Goal: Share content: Share content

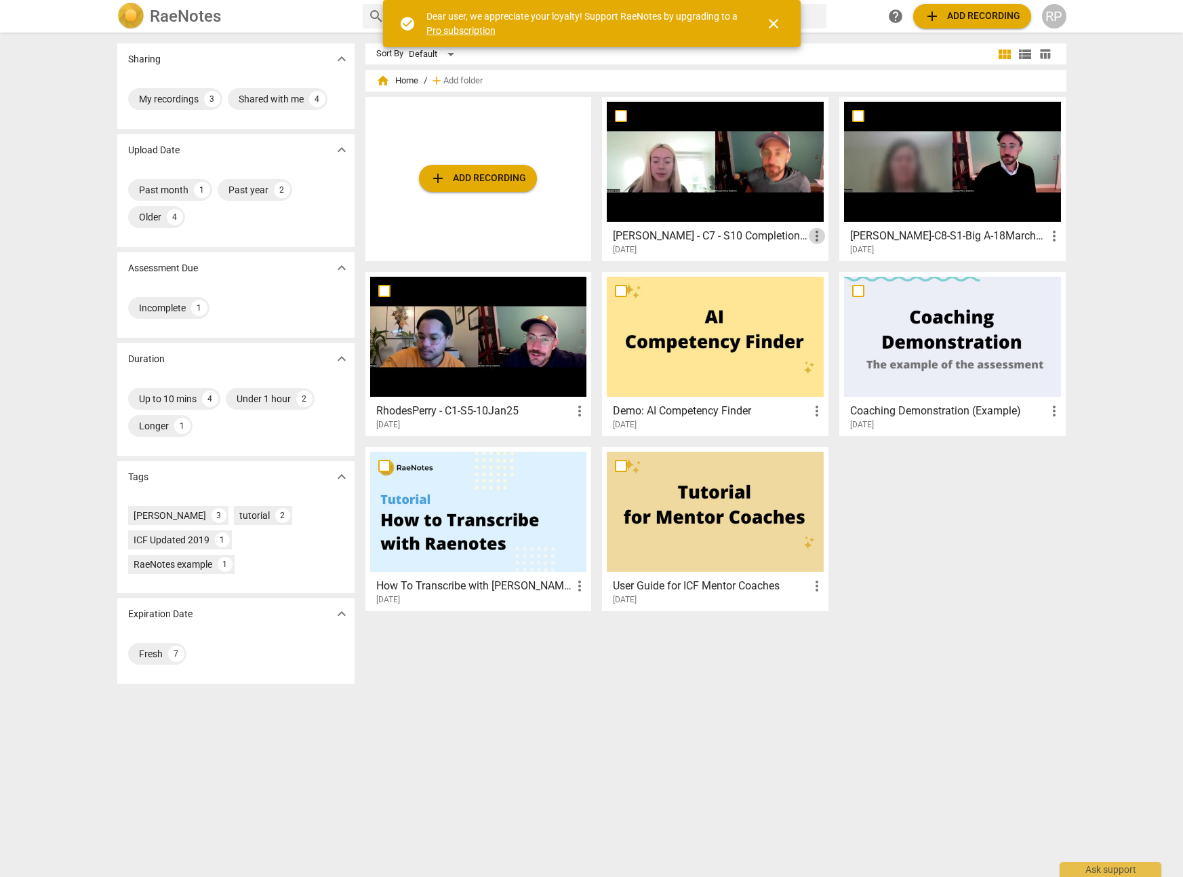
click at [818, 236] on span "more_vert" at bounding box center [817, 236] width 16 height 16
click at [679, 237] on div at bounding box center [591, 438] width 1183 height 877
click at [666, 239] on h3 "[PERSON_NAME] - C7 - S10 Completion - [DATE] - Video" at bounding box center [711, 236] width 196 height 16
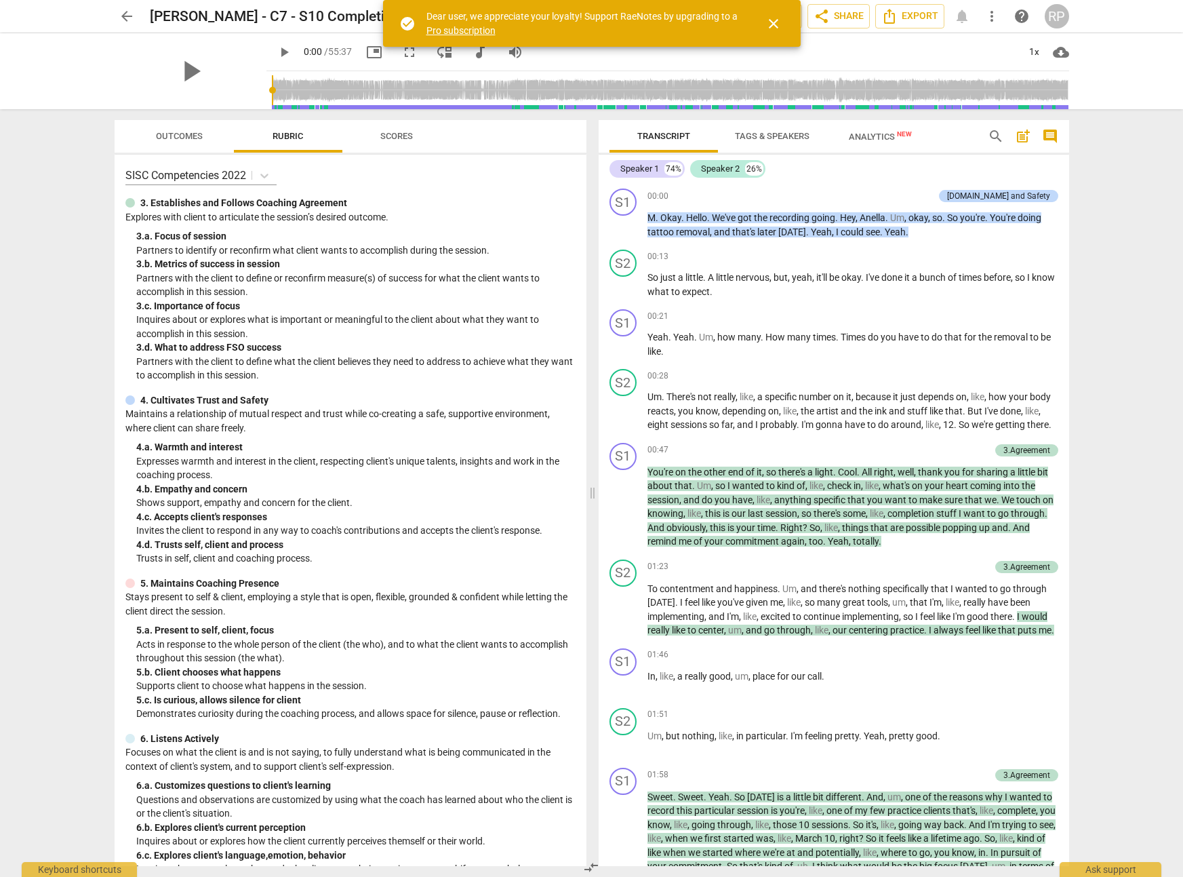
click at [774, 26] on span "close" at bounding box center [773, 24] width 16 height 16
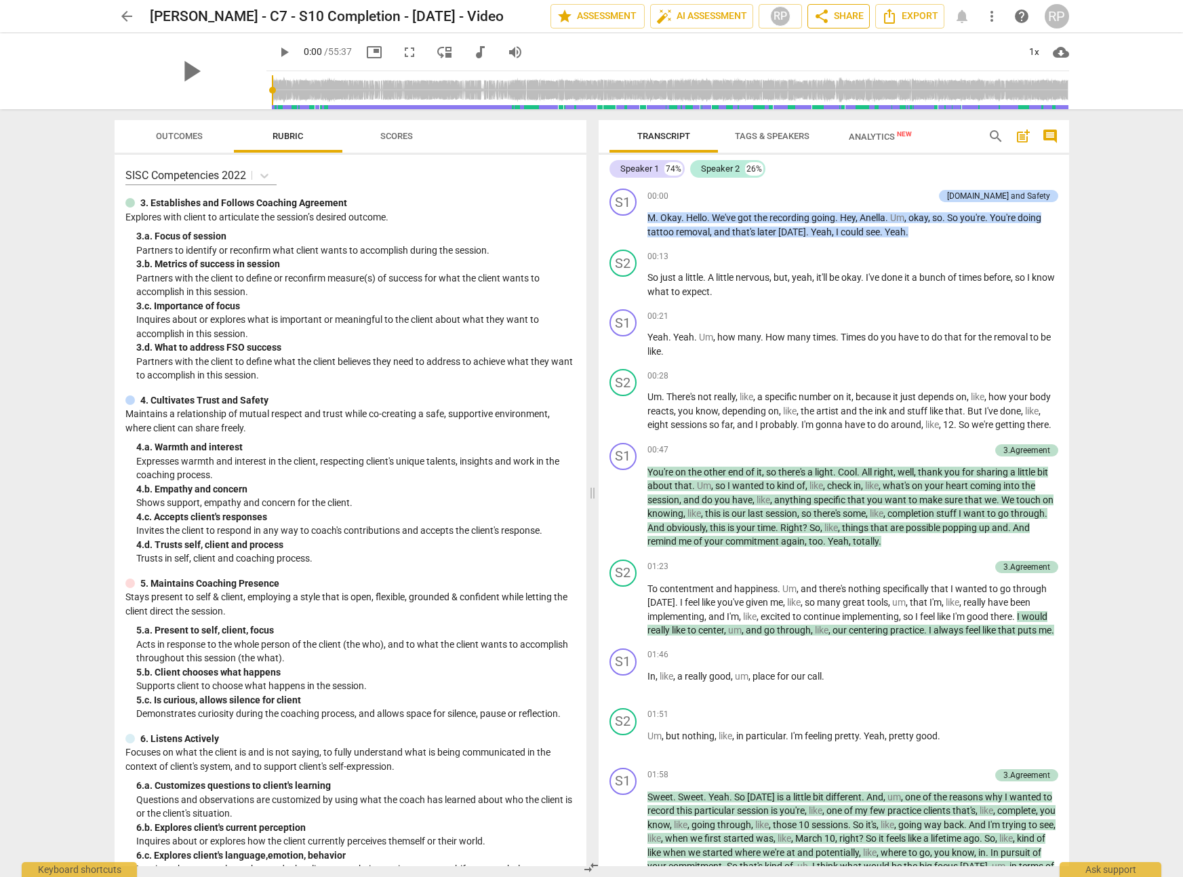
click at [843, 15] on span "share Share" at bounding box center [839, 16] width 50 height 16
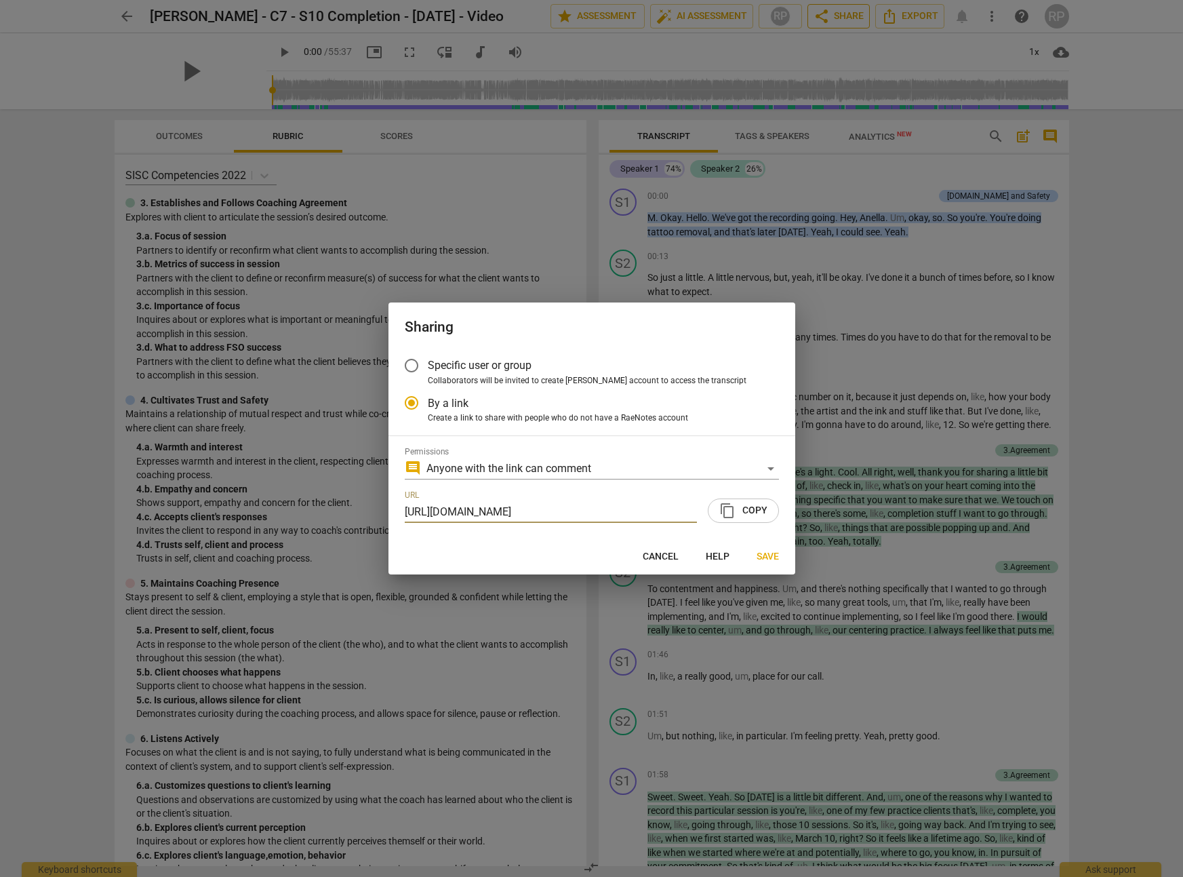
radio input "false"
click at [412, 365] on input "Specific user or group" at bounding box center [411, 365] width 33 height 33
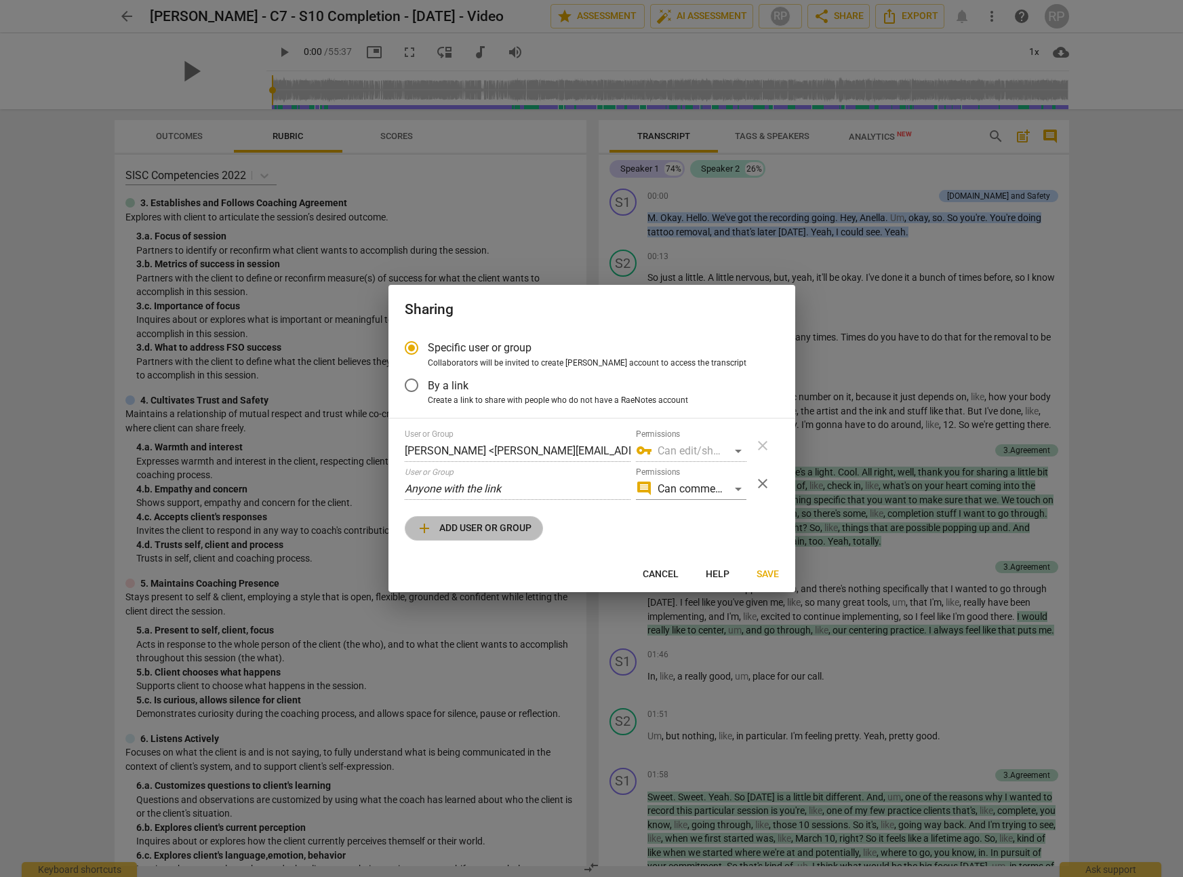
click at [474, 527] on span "add Add user or group" at bounding box center [473, 528] width 115 height 16
radio input "false"
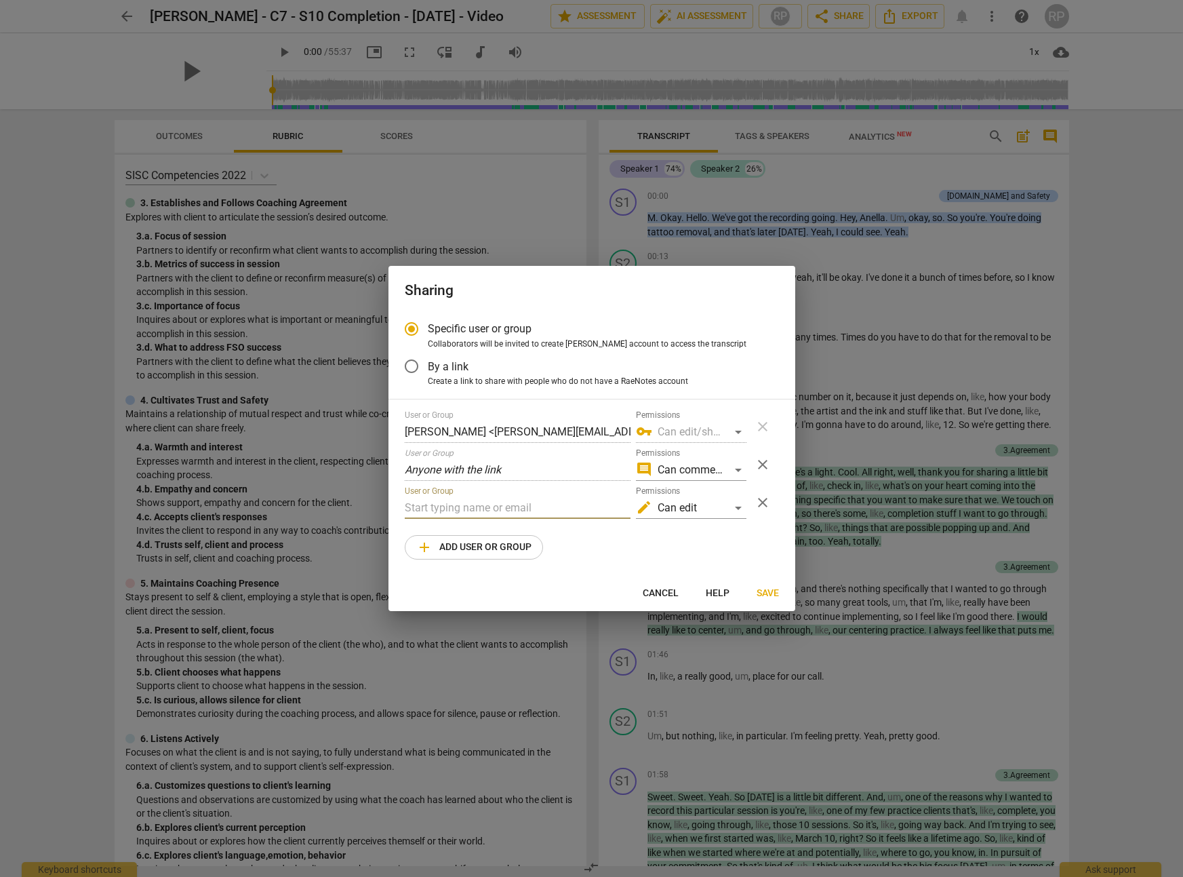
click at [465, 508] on input "text" at bounding box center [518, 508] width 226 height 22
paste input "[EMAIL_ADDRESS][DOMAIN_NAME]"
type input "[EMAIL_ADDRESS][DOMAIN_NAME]"
click at [579, 537] on span "[EMAIL_ADDRESS][DOMAIN_NAME]" at bounding box center [591, 534] width 173 height 13
radio input "false"
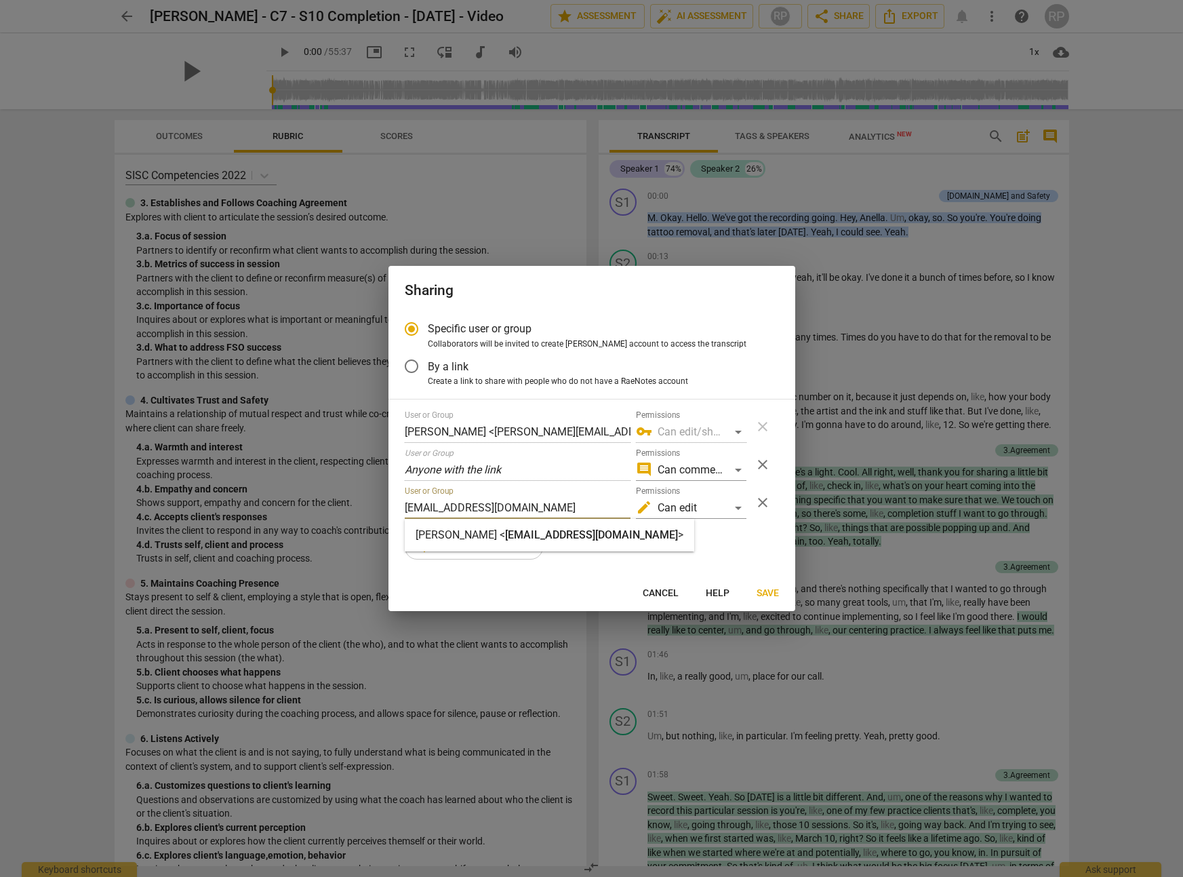
type input "[PERSON_NAME] <[PERSON_NAME][EMAIL_ADDRESS][DOMAIN_NAME]>"
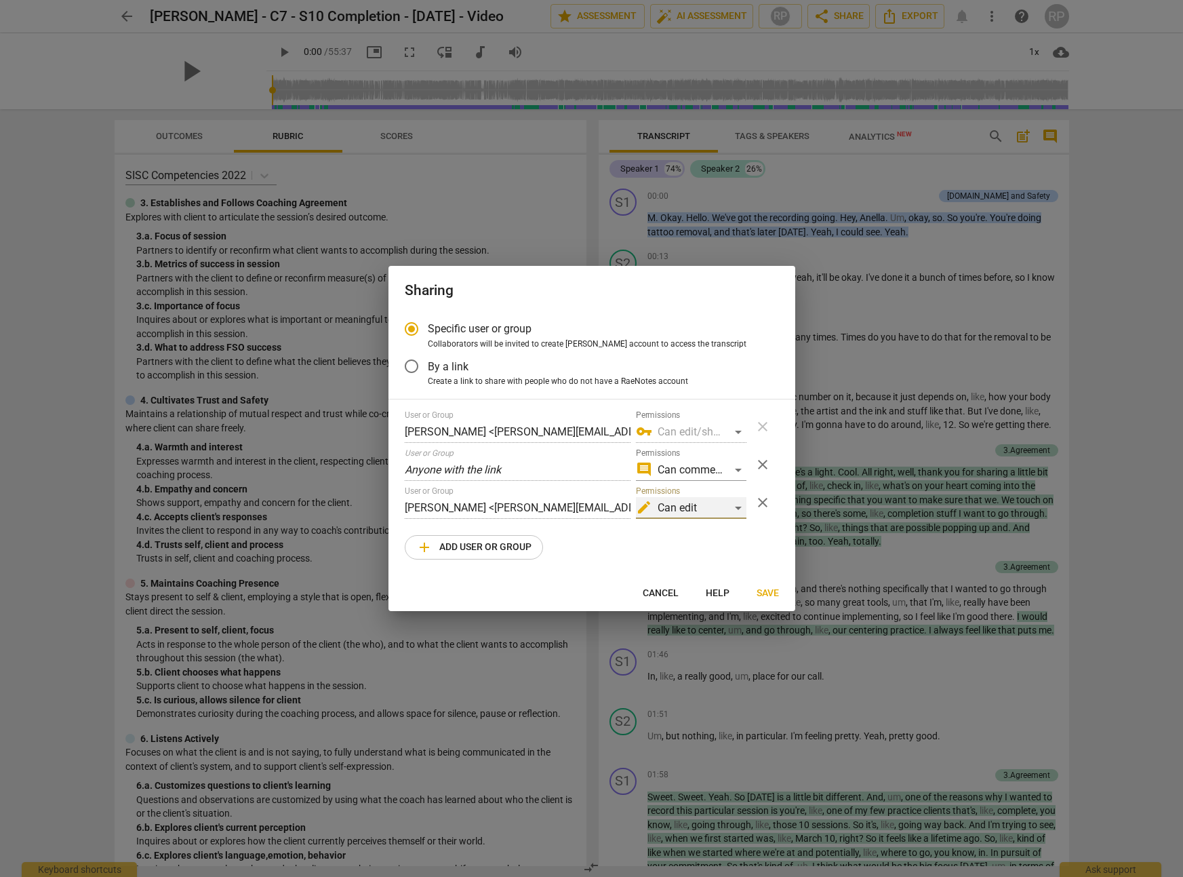
click at [739, 508] on div "edit Can edit" at bounding box center [691, 508] width 111 height 22
click at [703, 509] on li "edit Can edit" at bounding box center [691, 508] width 114 height 33
click at [737, 510] on div "edit Can edit" at bounding box center [691, 508] width 111 height 22
click at [706, 538] on li "vpn_key Can edit/share" at bounding box center [691, 540] width 114 height 33
radio input "false"
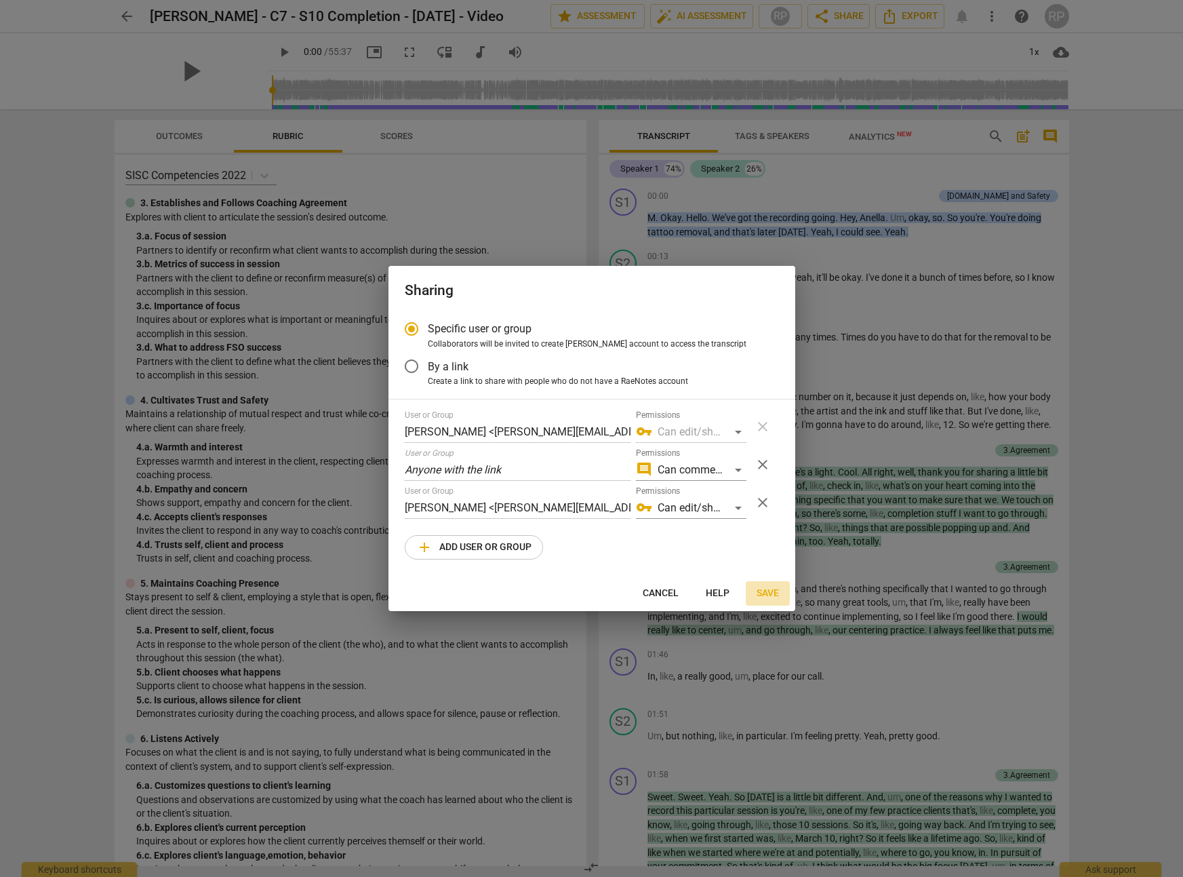
click at [769, 594] on span "Save" at bounding box center [768, 593] width 22 height 14
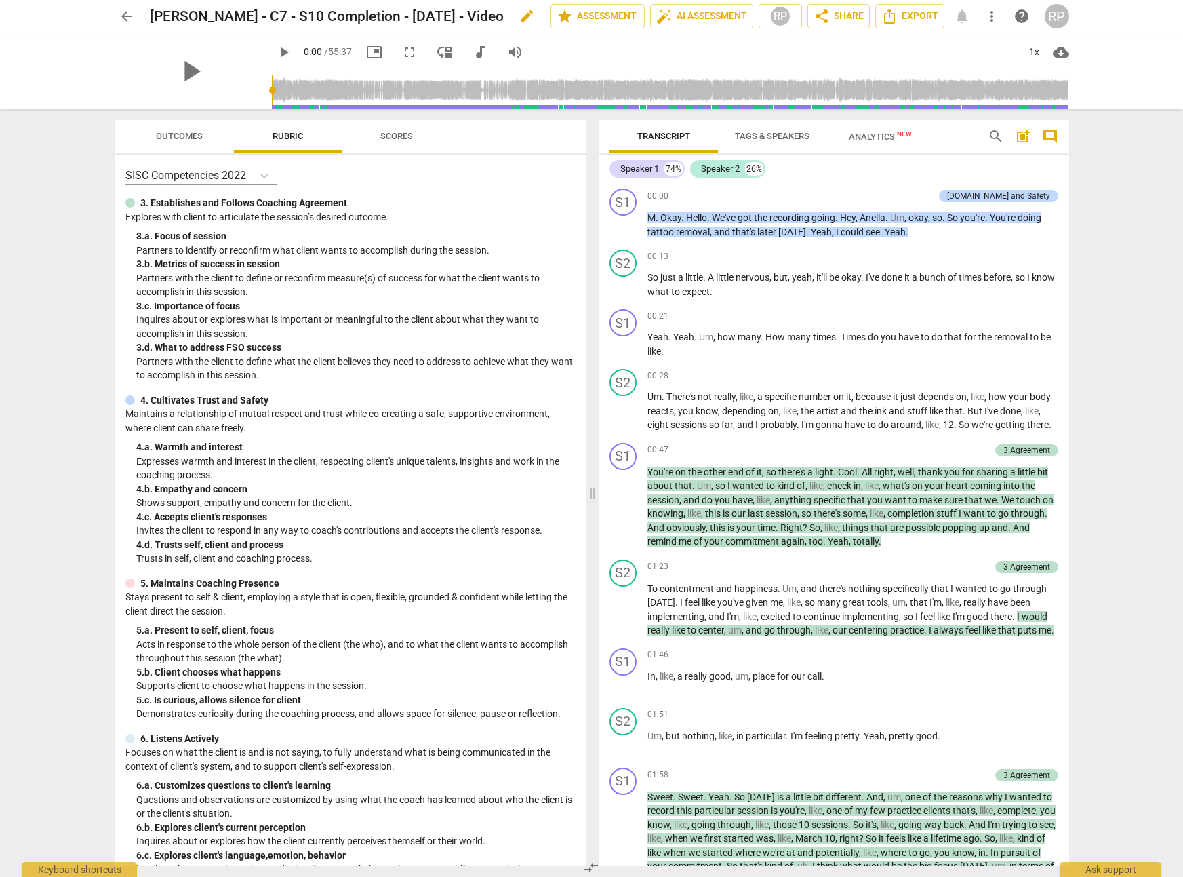
click at [202, 20] on h2 "[PERSON_NAME] - C7 - S10 Completion - [DATE] - Video" at bounding box center [327, 16] width 354 height 17
click at [525, 18] on span "edit" at bounding box center [527, 16] width 16 height 16
click at [198, 15] on input "[PERSON_NAME] - C7 - S10 Completion - [DATE] - Video" at bounding box center [320, 16] width 341 height 26
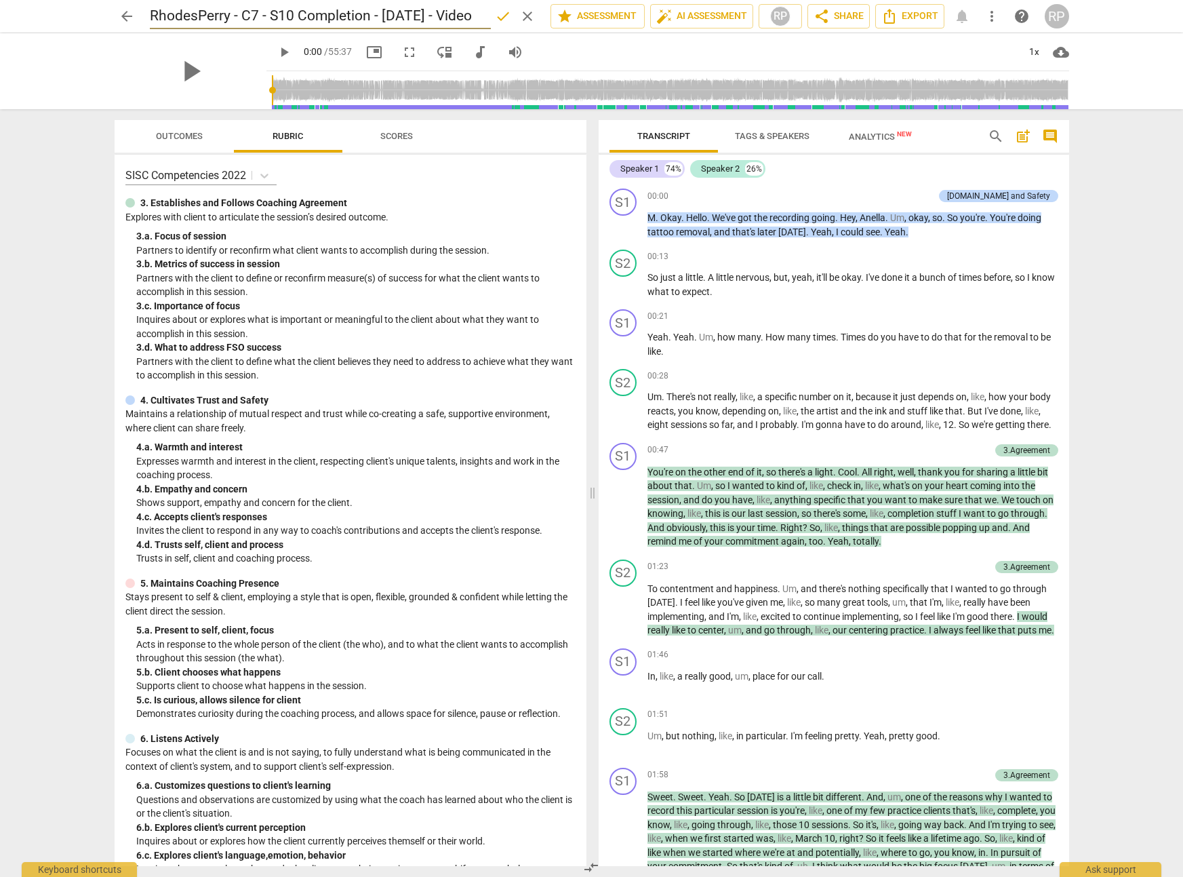
type input "RhodesPerry - C7 - S10 Completion - [DATE] - Video"
click at [495, 15] on span "done" at bounding box center [503, 16] width 16 height 16
